Goal: Task Accomplishment & Management: Complete application form

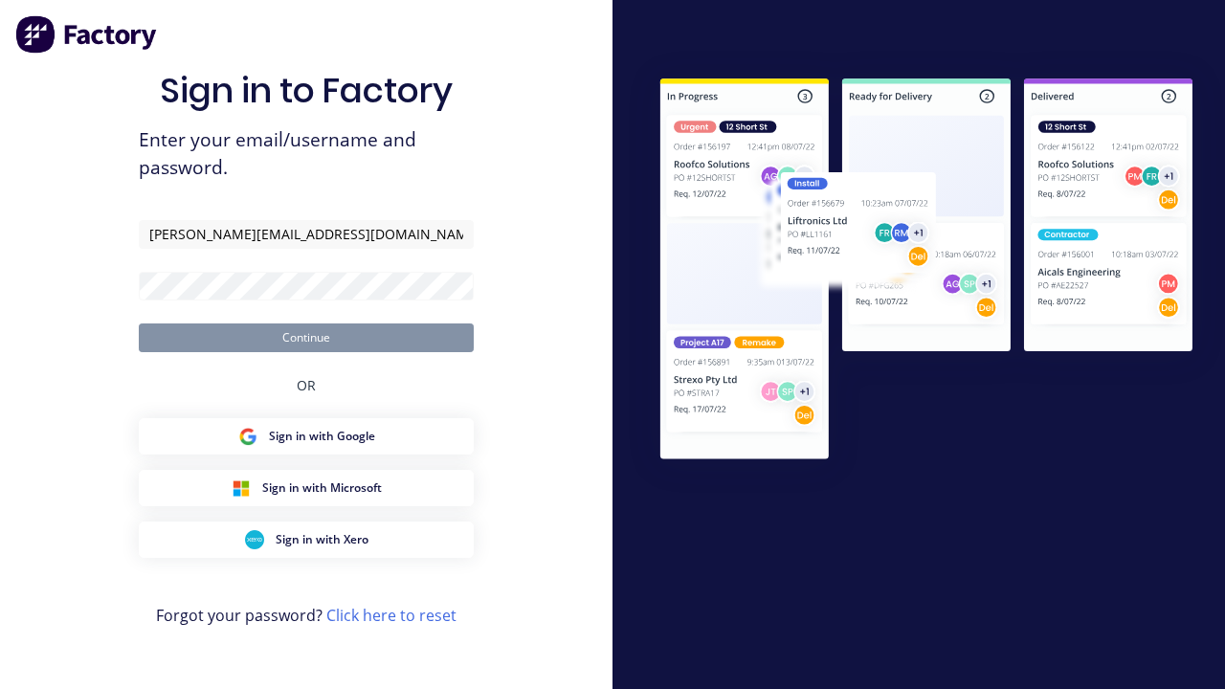
type input "[PERSON_NAME][EMAIL_ADDRESS][DOMAIN_NAME]"
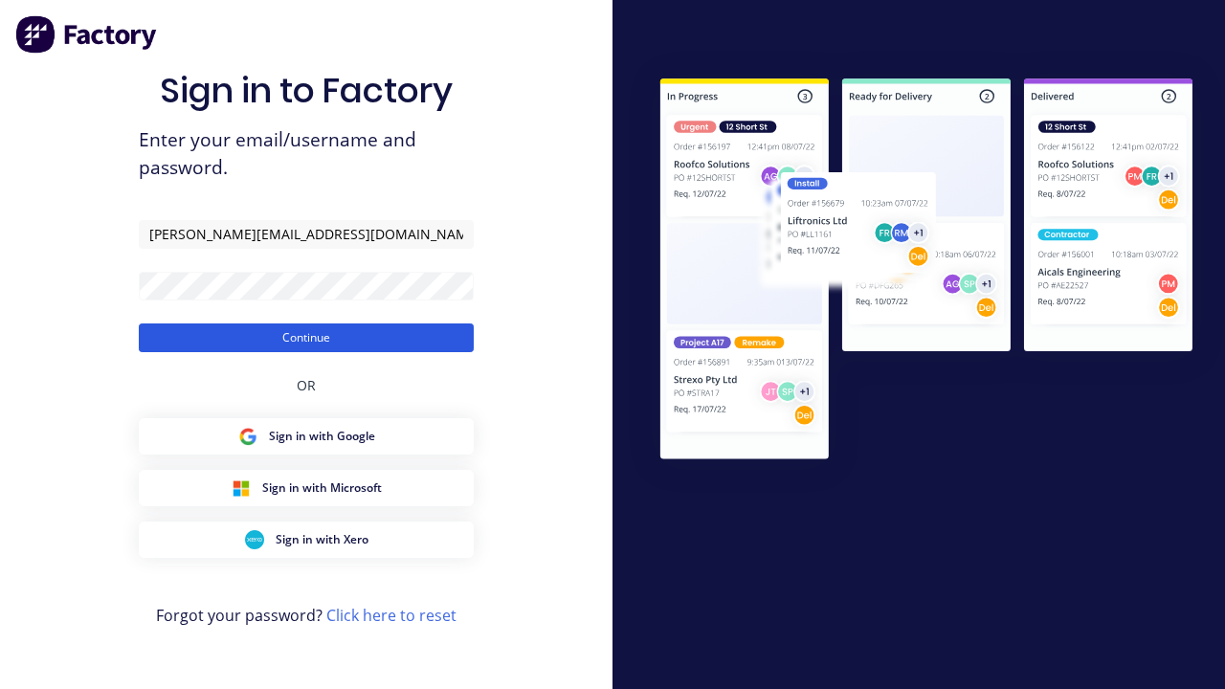
click at [306, 337] on button "Continue" at bounding box center [306, 337] width 335 height 29
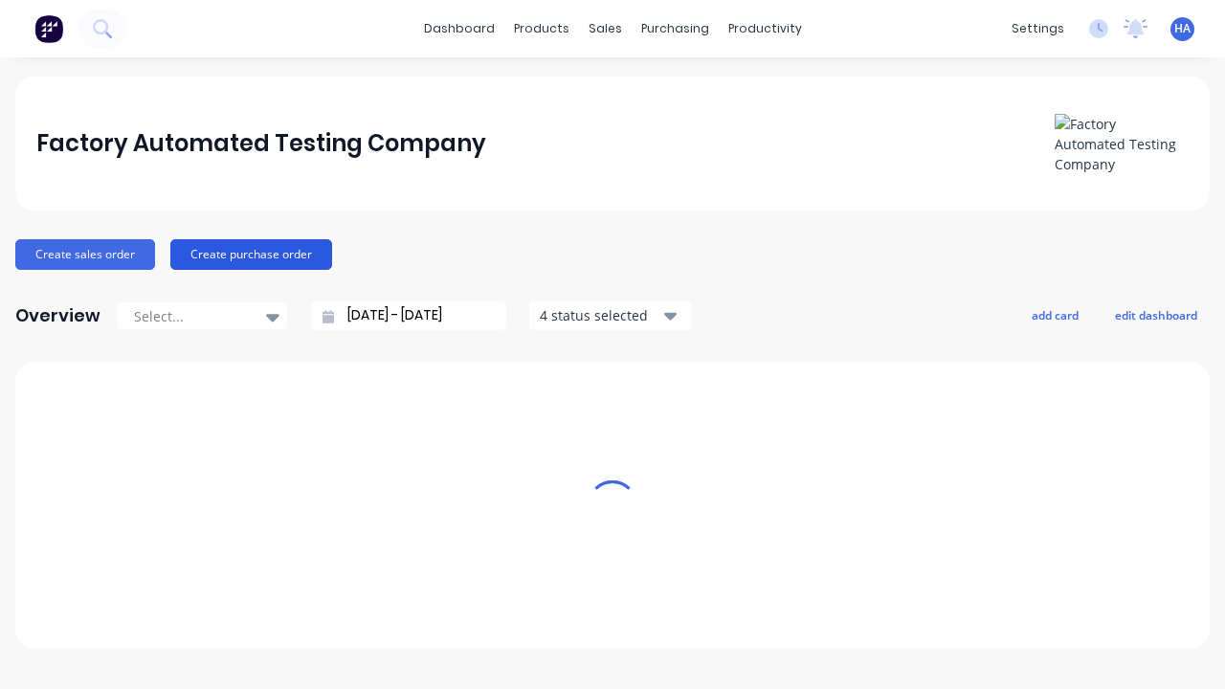
click at [248, 254] on button "Create purchase order" at bounding box center [251, 254] width 162 height 31
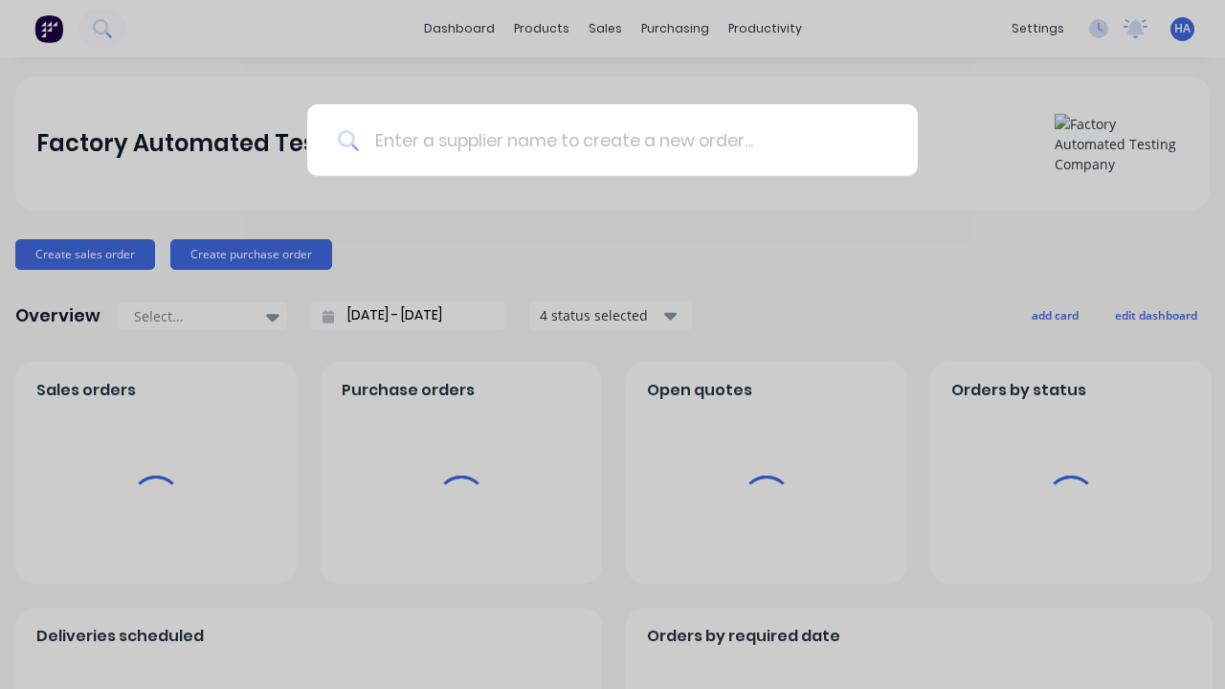
click at [622, 140] on input at bounding box center [623, 140] width 528 height 72
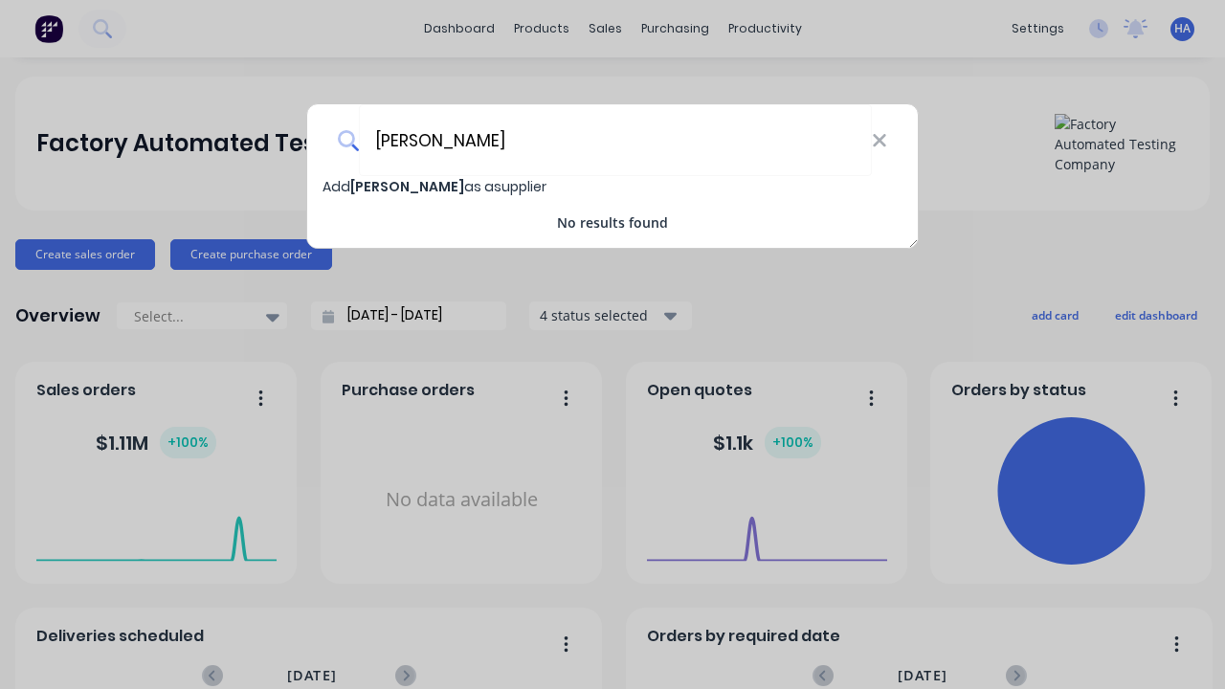
type input "[PERSON_NAME]"
click at [337, 187] on span "Add [PERSON_NAME] as a supplier" at bounding box center [434, 186] width 224 height 19
select select "AU"
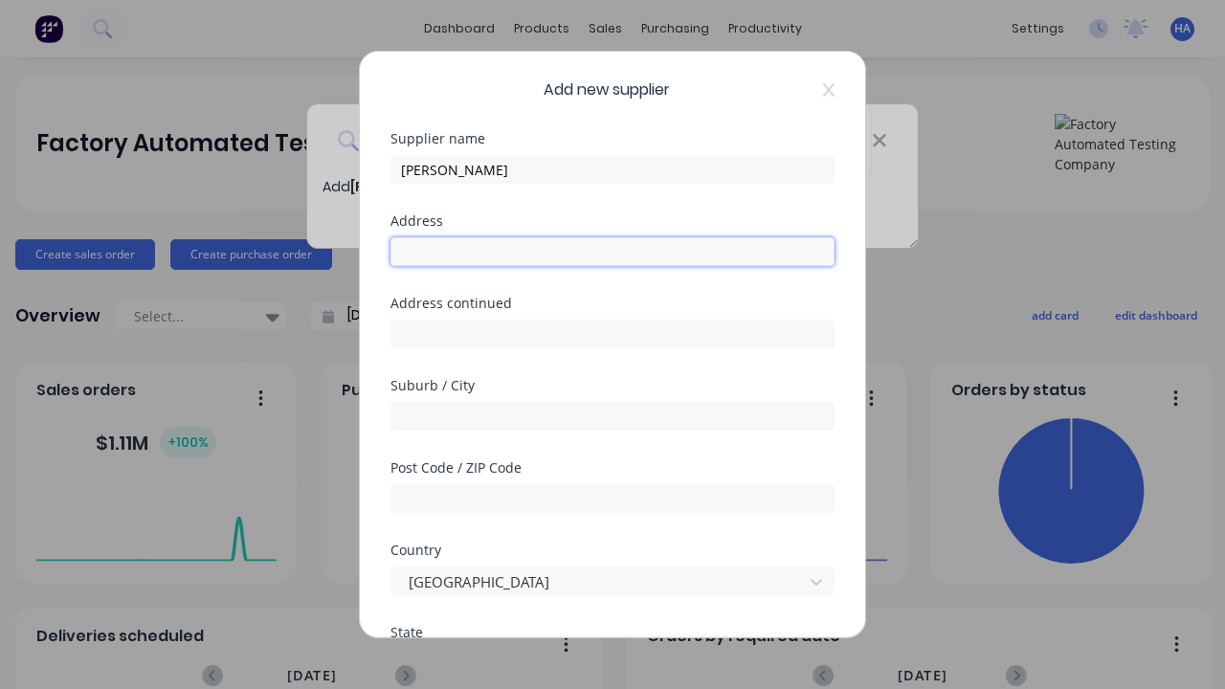
click at [612, 252] on input "text" at bounding box center [612, 251] width 444 height 29
type input "1690 [GEOGRAPHIC_DATA]"
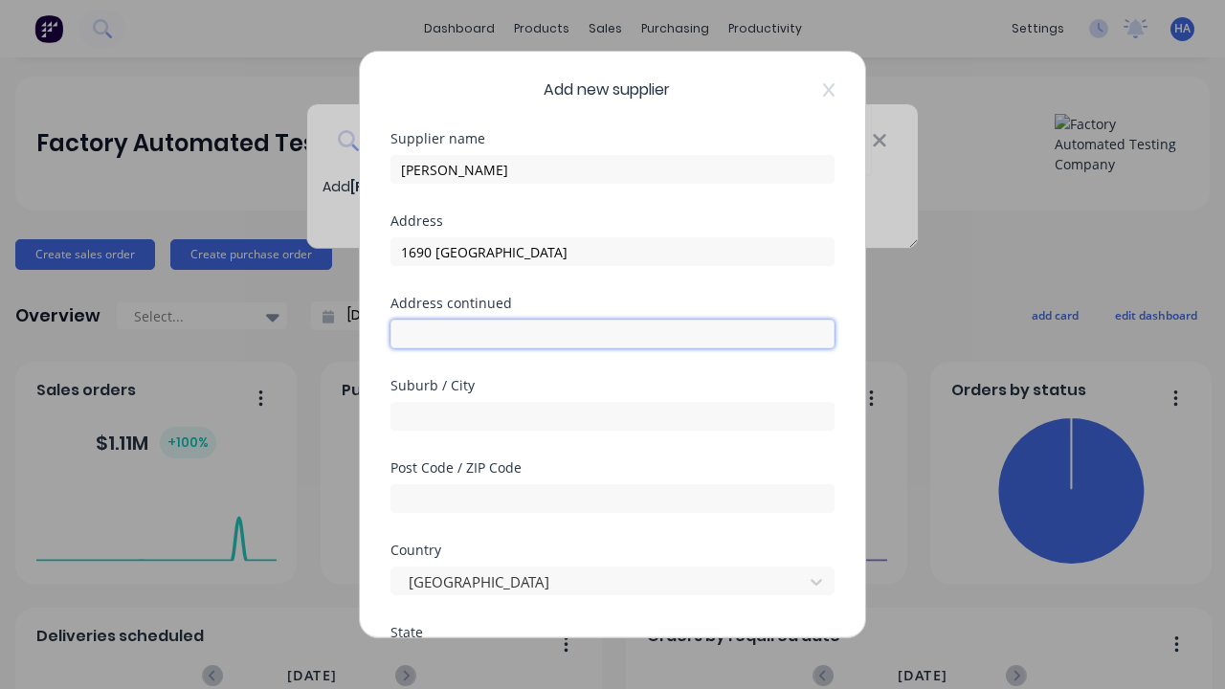
click at [612, 334] on input "text" at bounding box center [612, 334] width 444 height 29
type input "1459 [GEOGRAPHIC_DATA]"
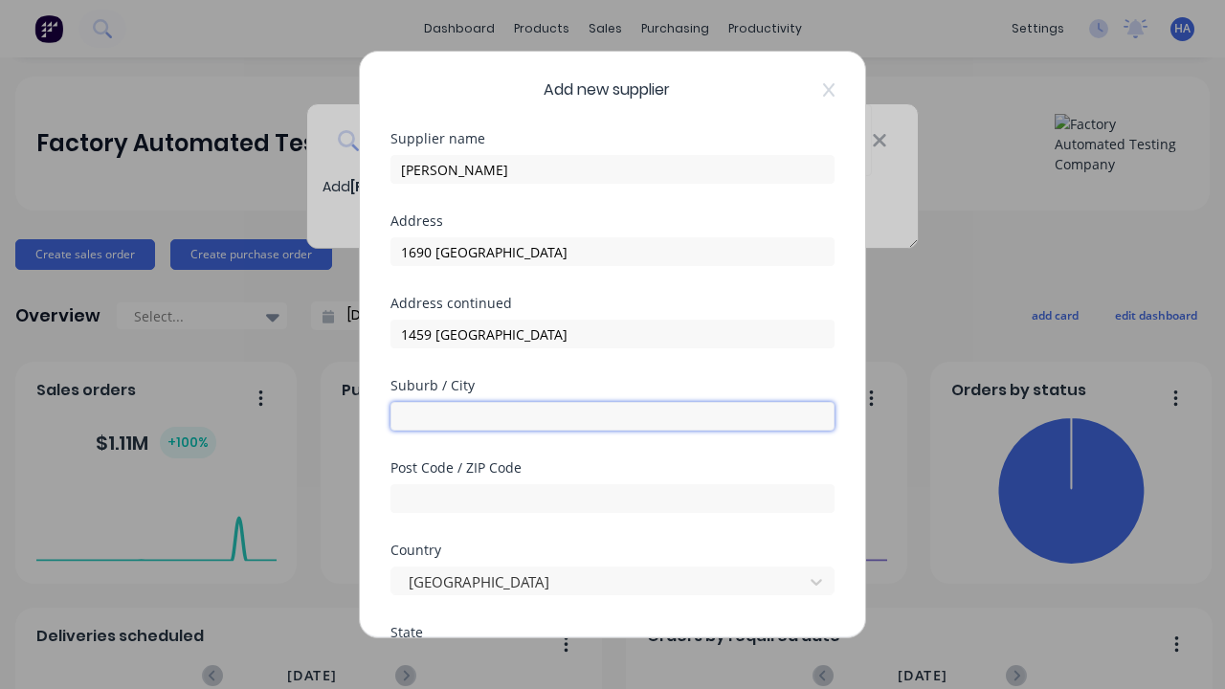
click at [612, 416] on input "text" at bounding box center [612, 416] width 444 height 29
type input "Rahaub"
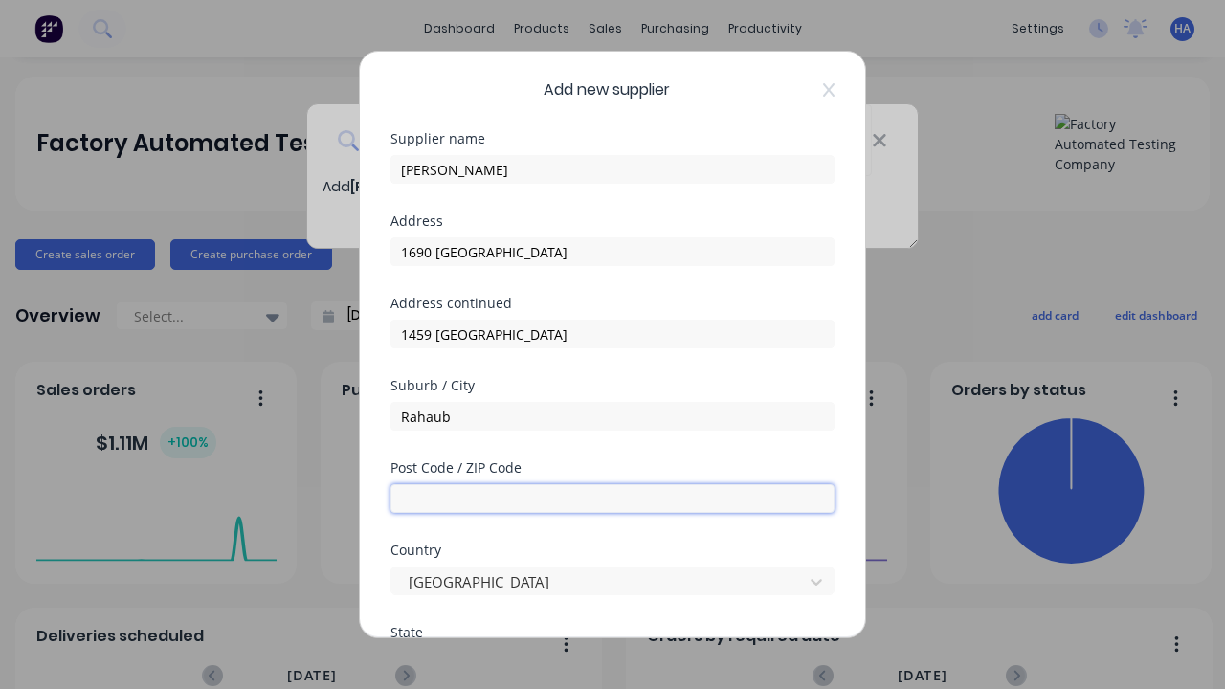
click at [612, 498] on input "text" at bounding box center [612, 498] width 444 height 29
type input "4120"
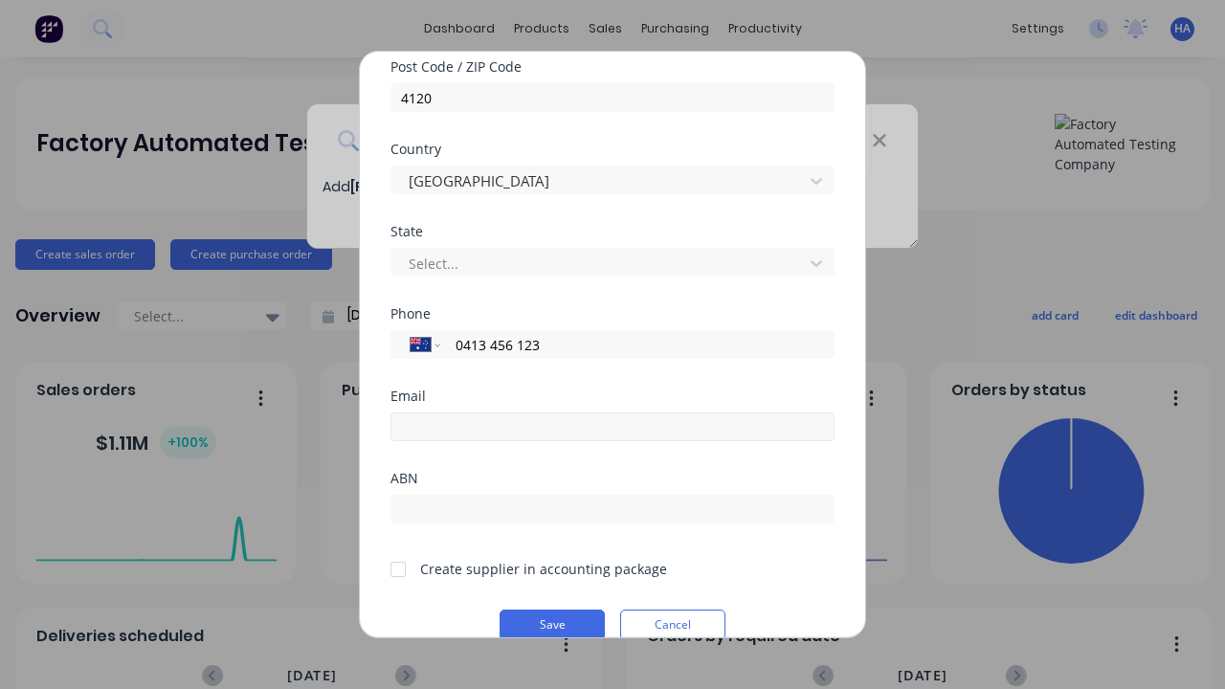
type input "0413 456 123"
click at [612, 427] on input "email" at bounding box center [612, 426] width 444 height 29
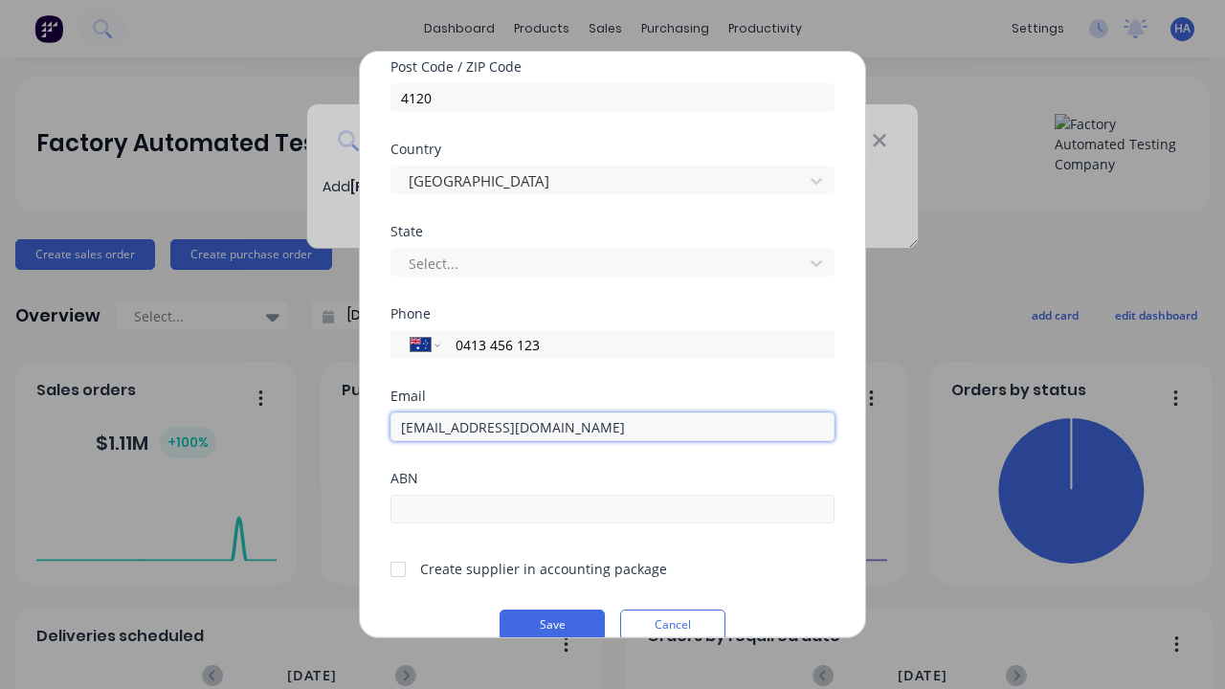
type input "[EMAIL_ADDRESS][DOMAIN_NAME]"
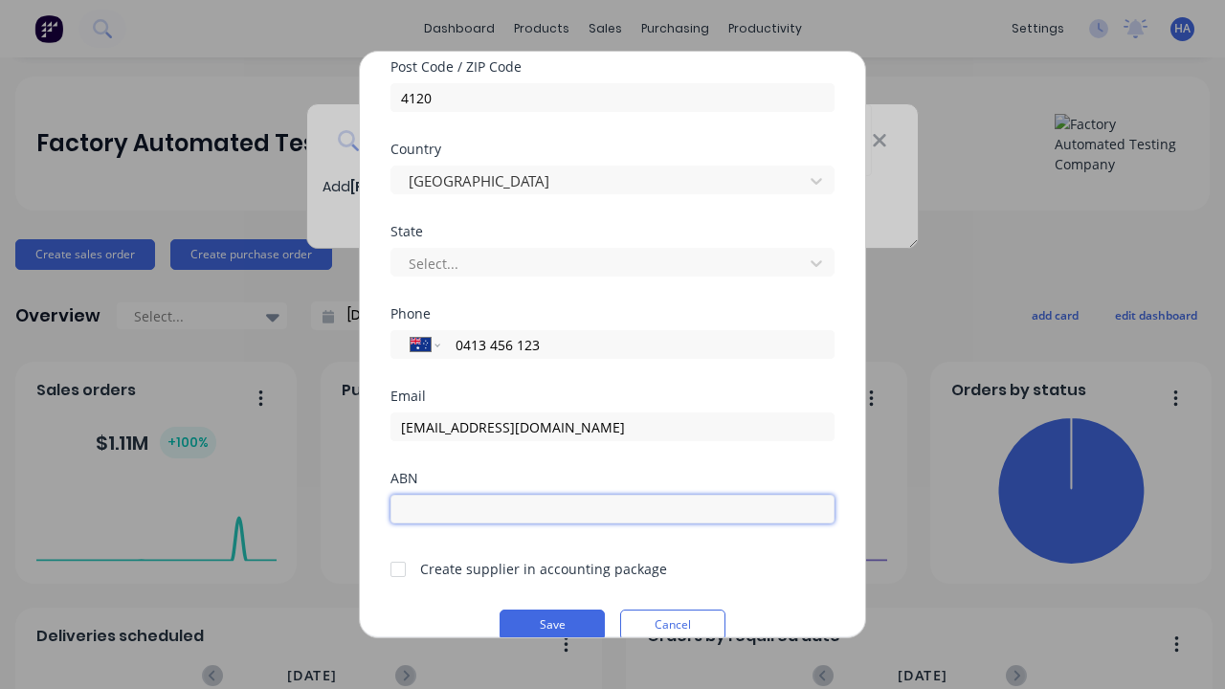
click at [612, 509] on input "text" at bounding box center [612, 509] width 444 height 29
type input "12341234"
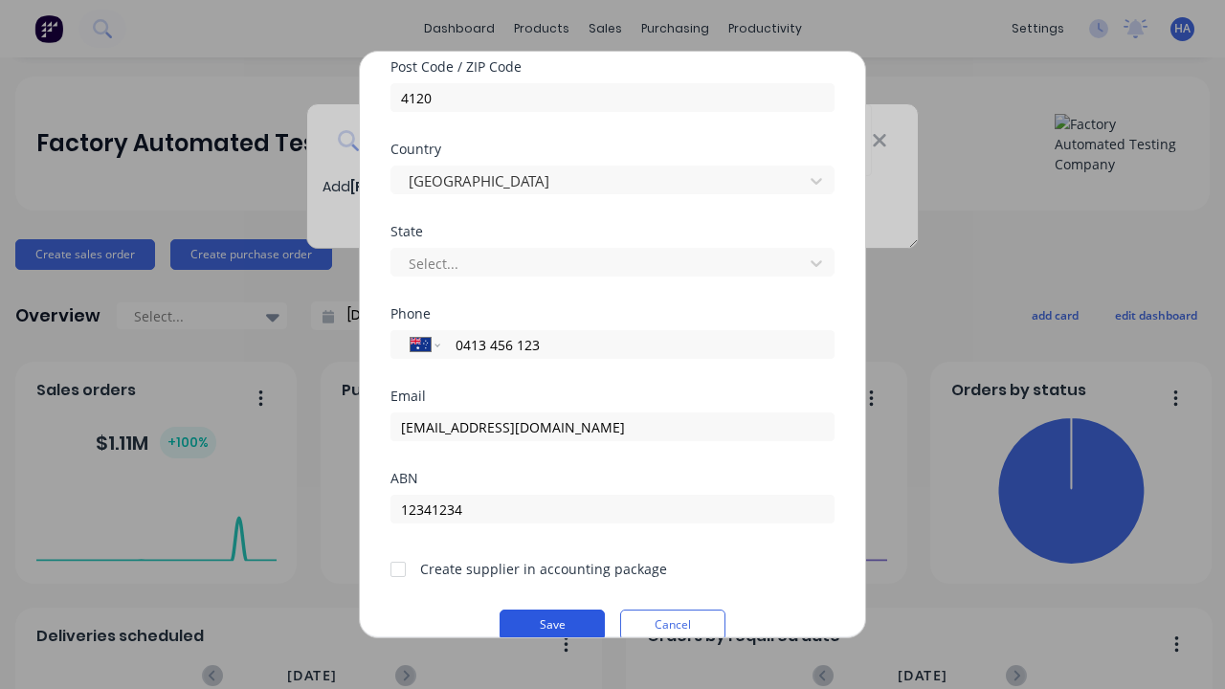
click at [552, 622] on button "Save" at bounding box center [551, 624] width 105 height 31
